Goal: Task Accomplishment & Management: Manage account settings

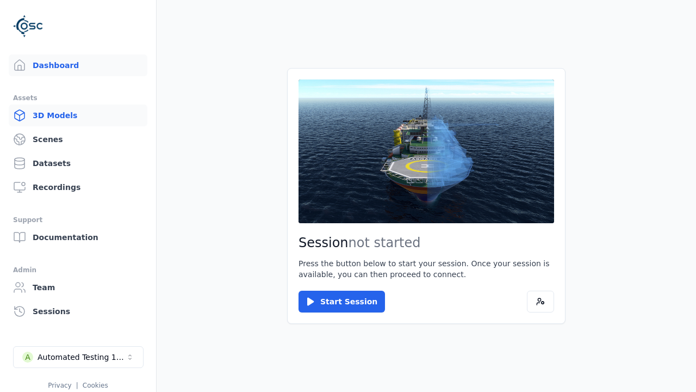
click at [78, 115] on link "3D Models" at bounding box center [78, 115] width 139 height 22
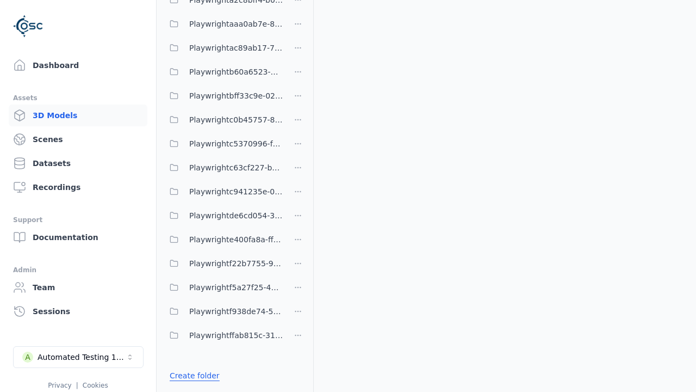
click at [195, 375] on link "Create folder" at bounding box center [195, 375] width 50 height 11
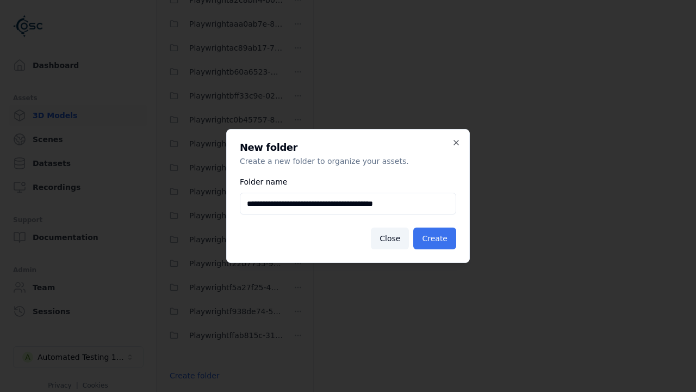
type input "**********"
click at [435, 238] on button "Create" at bounding box center [434, 238] width 43 height 22
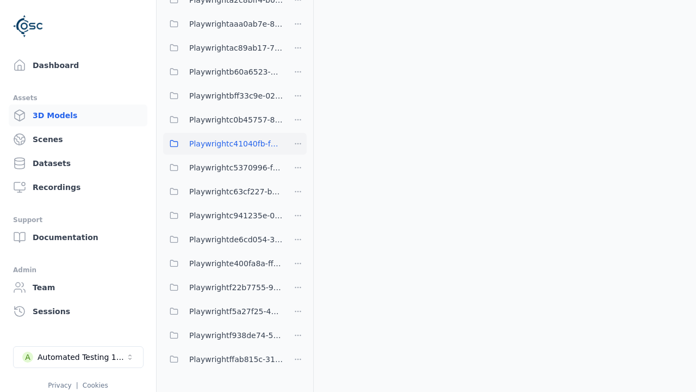
click at [223, 144] on span "Playwrightc41040fb-f96e-45dd-860c-0180d106ea51" at bounding box center [236, 143] width 94 height 13
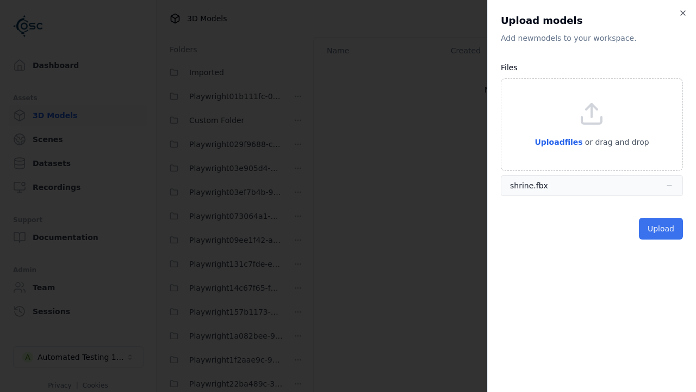
click at [661, 228] on button "Upload" at bounding box center [661, 229] width 44 height 22
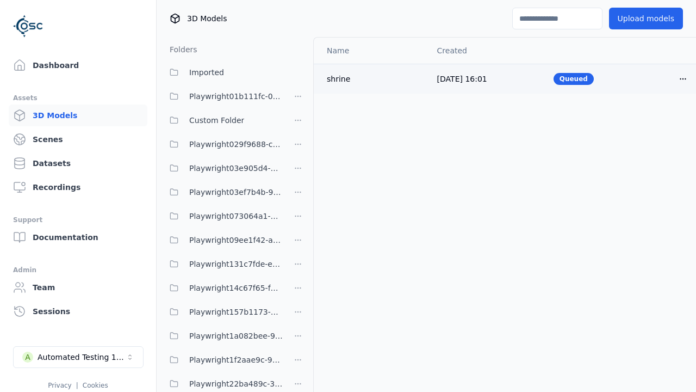
click at [683, 78] on html "Support Dashboard Assets 3D Models Scenes Datasets Recordings Support Documenta…" at bounding box center [348, 196] width 696 height 392
click at [659, 120] on div "Delete" at bounding box center [659, 120] width 64 height 17
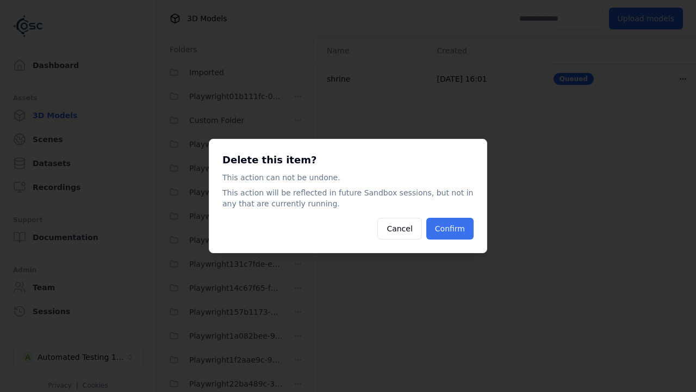
click at [449, 228] on button "Confirm" at bounding box center [450, 229] width 47 height 22
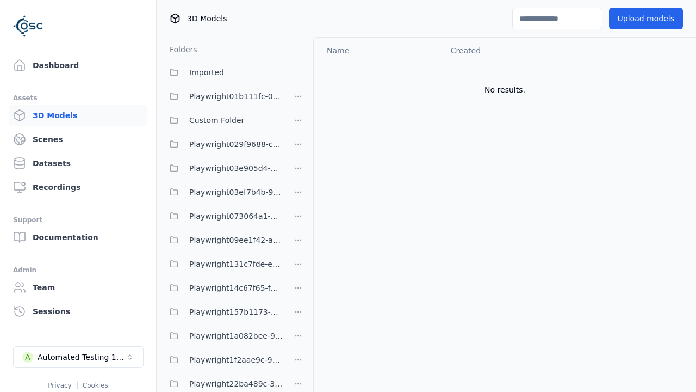
click at [298, 196] on html "Support Dashboard Assets 3D Models Scenes Datasets Recordings Support Documenta…" at bounding box center [348, 196] width 696 height 392
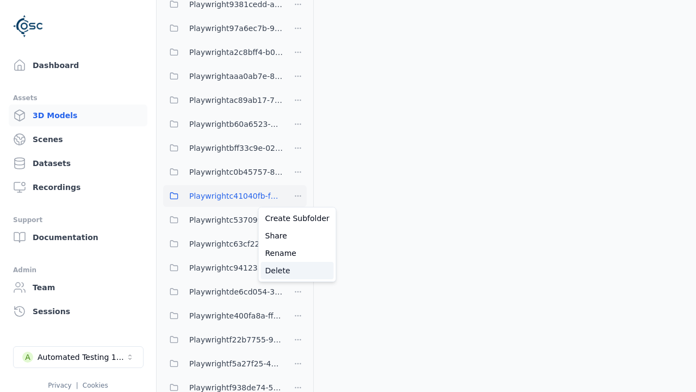
click at [298, 270] on div "Delete" at bounding box center [297, 270] width 73 height 17
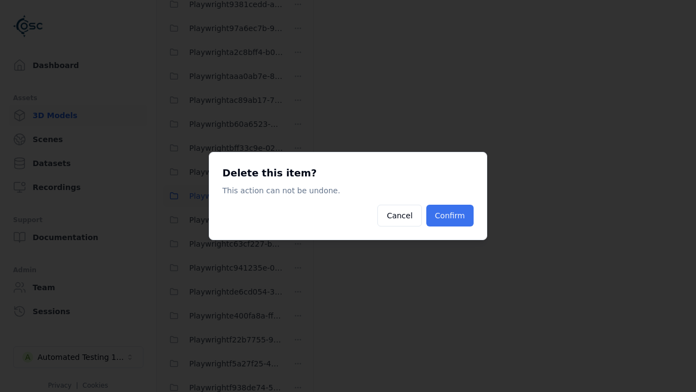
click at [449, 215] on button "Confirm" at bounding box center [450, 216] width 47 height 22
